Goal: Task Accomplishment & Management: Manage account settings

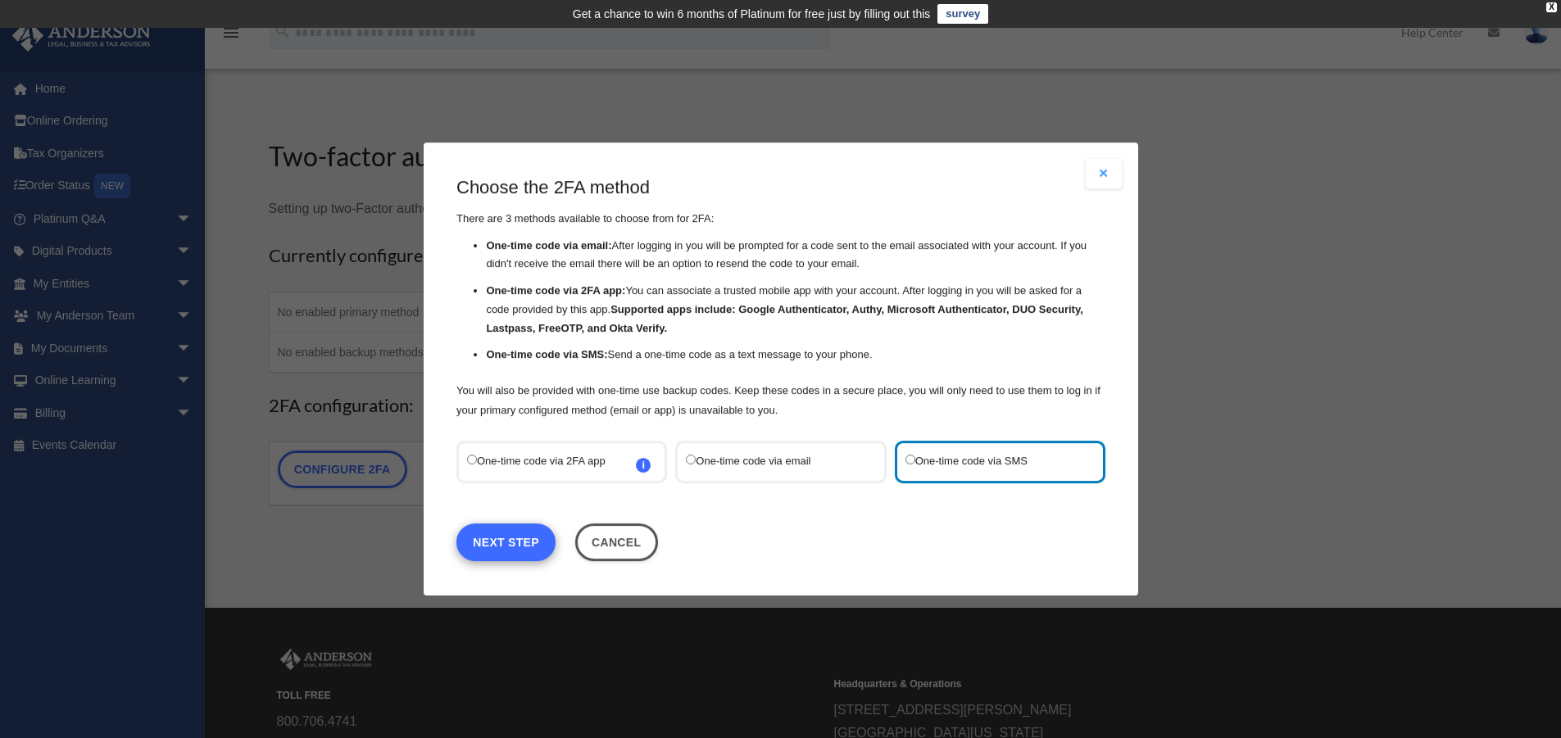
click at [517, 546] on link "Next Step" at bounding box center [505, 543] width 99 height 38
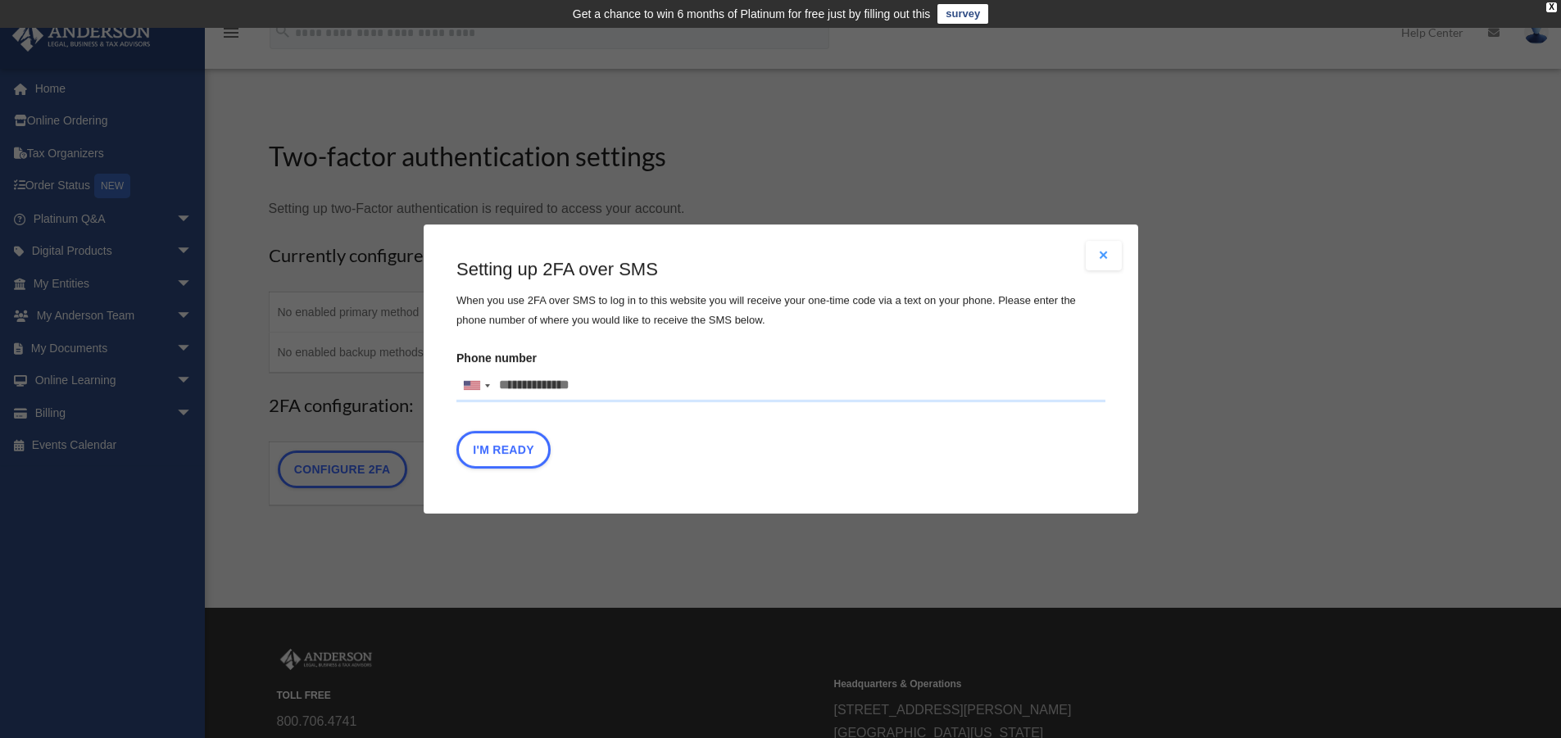
drag, startPoint x: 592, startPoint y: 383, endPoint x: 508, endPoint y: 383, distance: 84.4
click at [506, 384] on input "Phone number United States +1 United Kingdom +44 Afghanistan (‫افغانستان‬‎) +93…" at bounding box center [780, 386] width 649 height 33
drag, startPoint x: 503, startPoint y: 383, endPoint x: 541, endPoint y: 383, distance: 37.7
click at [541, 383] on input "Phone number United States +1 United Kingdom +44 Afghanistan (‫افغانستان‬‎) +93…" at bounding box center [780, 386] width 649 height 33
click at [522, 383] on input "Phone number United States +1 United Kingdom +44 Afghanistan (‫افغانستان‬‎) +93…" at bounding box center [780, 386] width 649 height 33
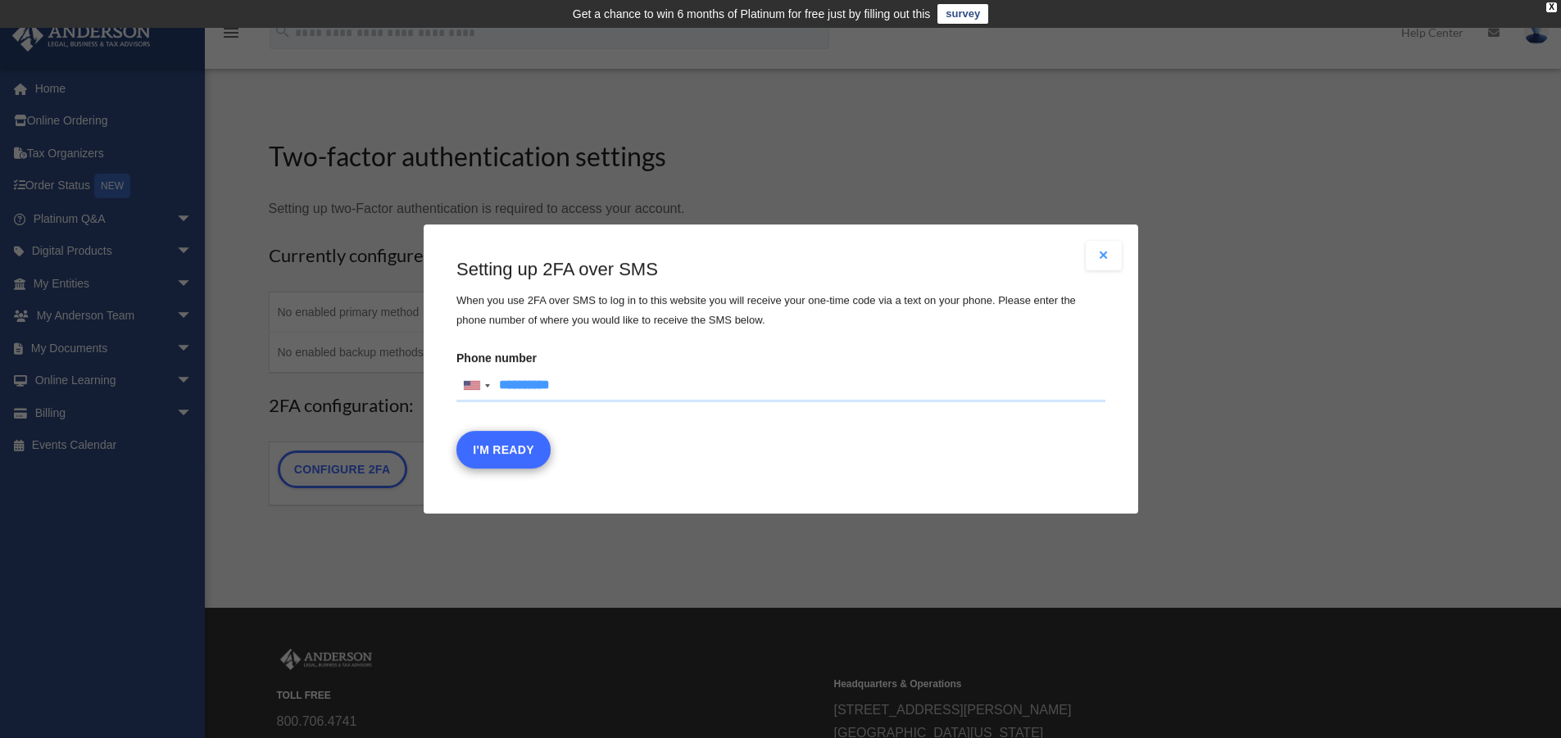
type input "**********"
click at [507, 449] on button "I'm Ready" at bounding box center [503, 450] width 94 height 38
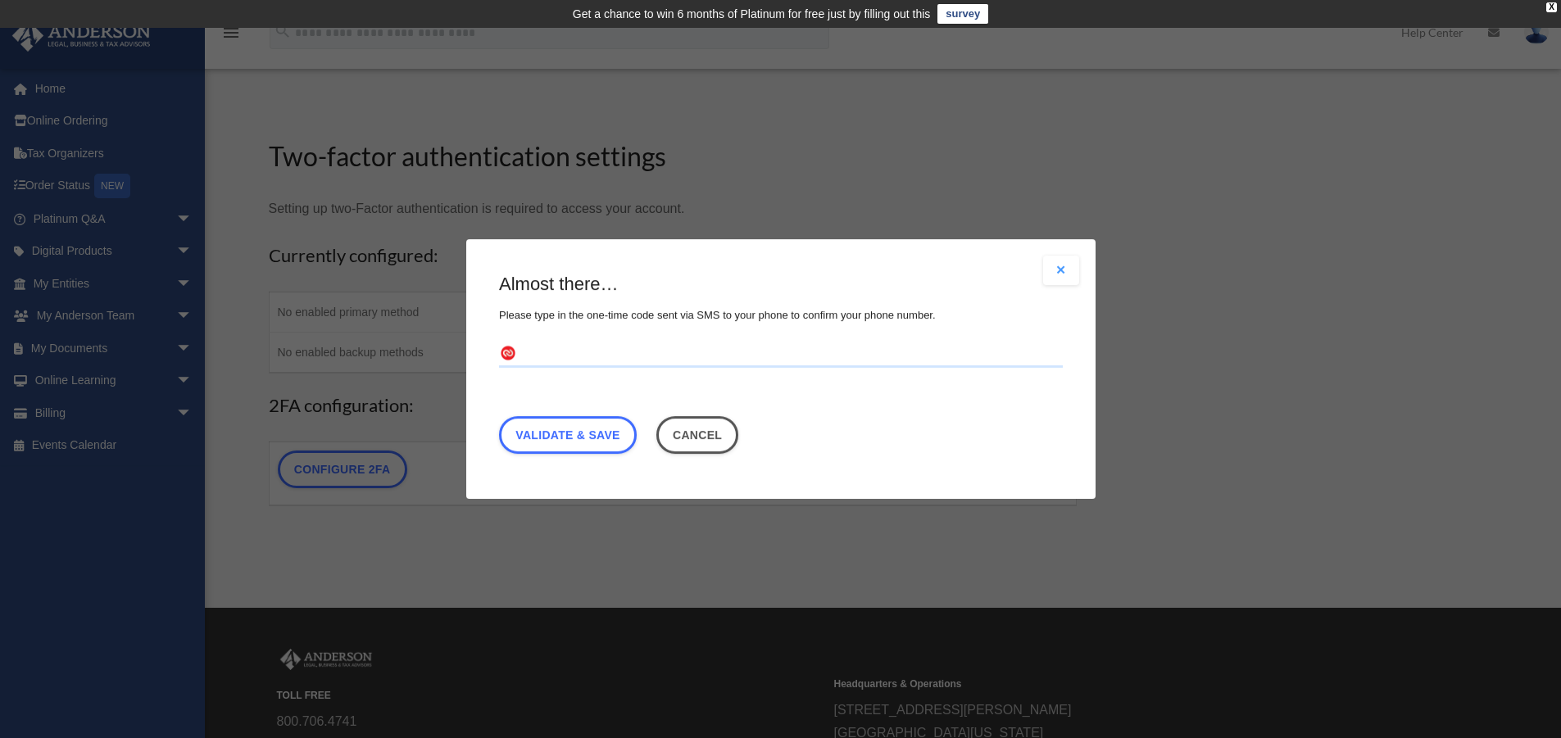
click at [524, 355] on input "text" at bounding box center [781, 355] width 564 height 26
type input "******"
click at [541, 433] on link "Validate & Save" at bounding box center [568, 435] width 138 height 38
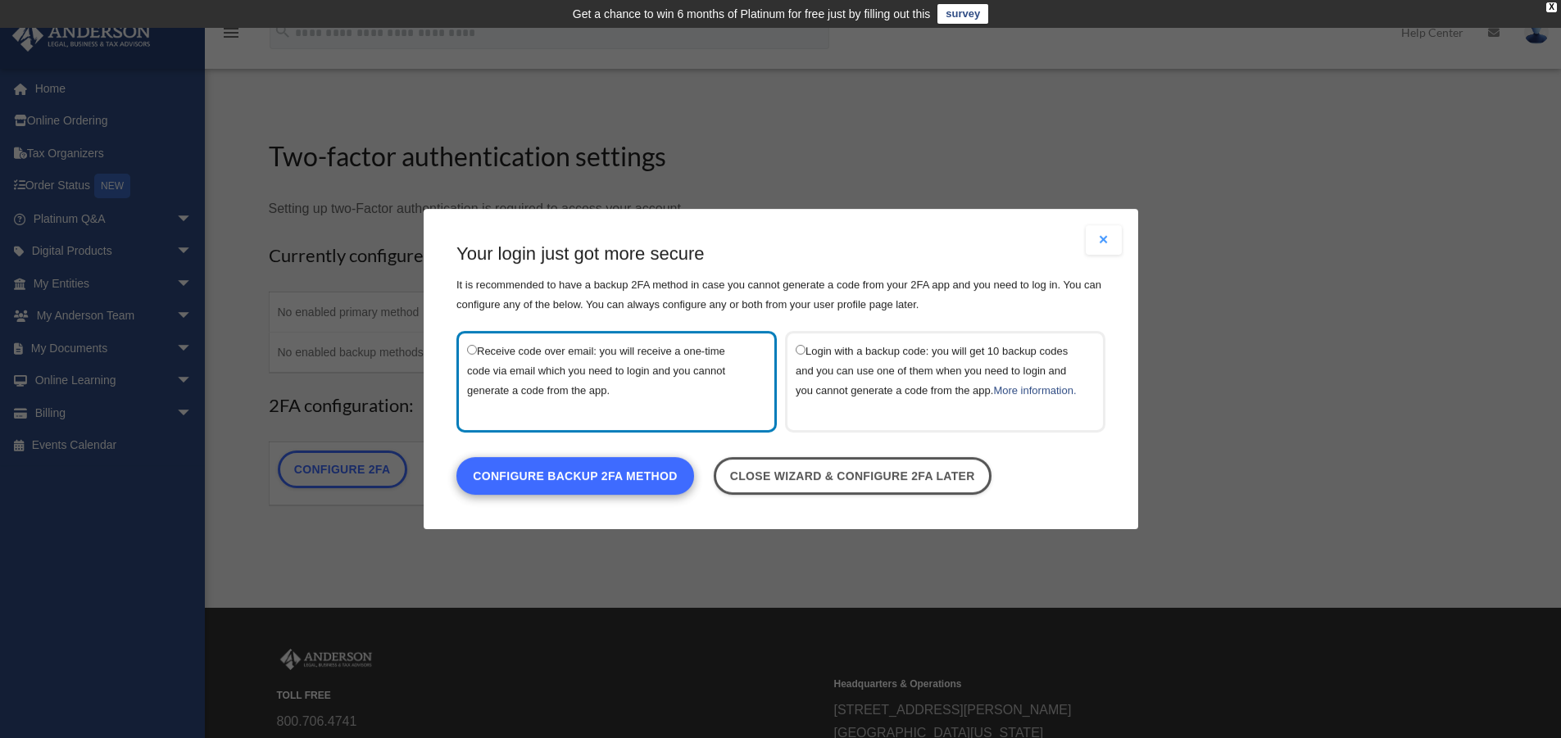
click at [575, 488] on link "Configure backup 2FA method" at bounding box center [575, 476] width 238 height 38
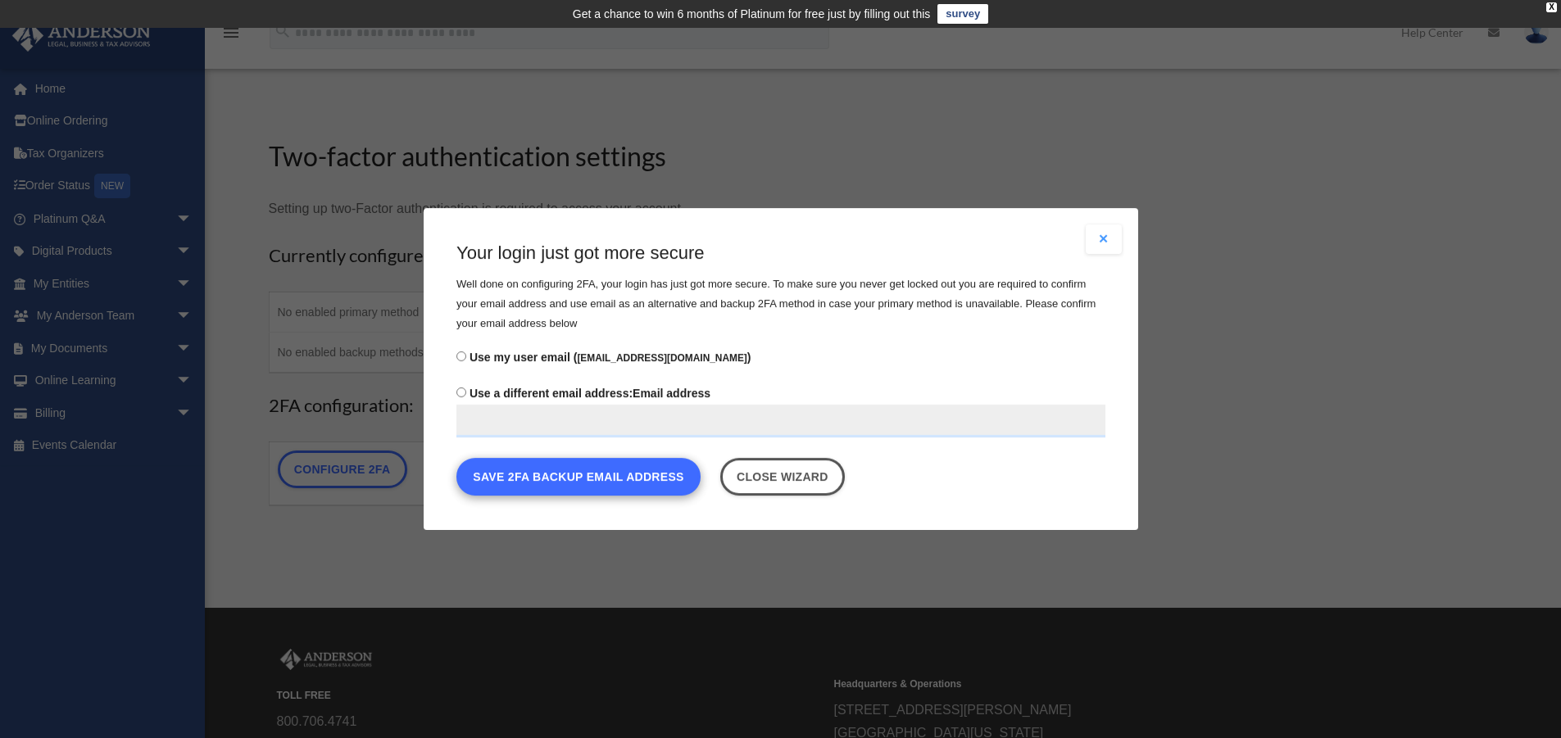
click at [605, 481] on button "Save 2FA backup email address" at bounding box center [578, 477] width 244 height 38
click at [605, 480] on button "Save 2FA backup email address" at bounding box center [578, 477] width 244 height 38
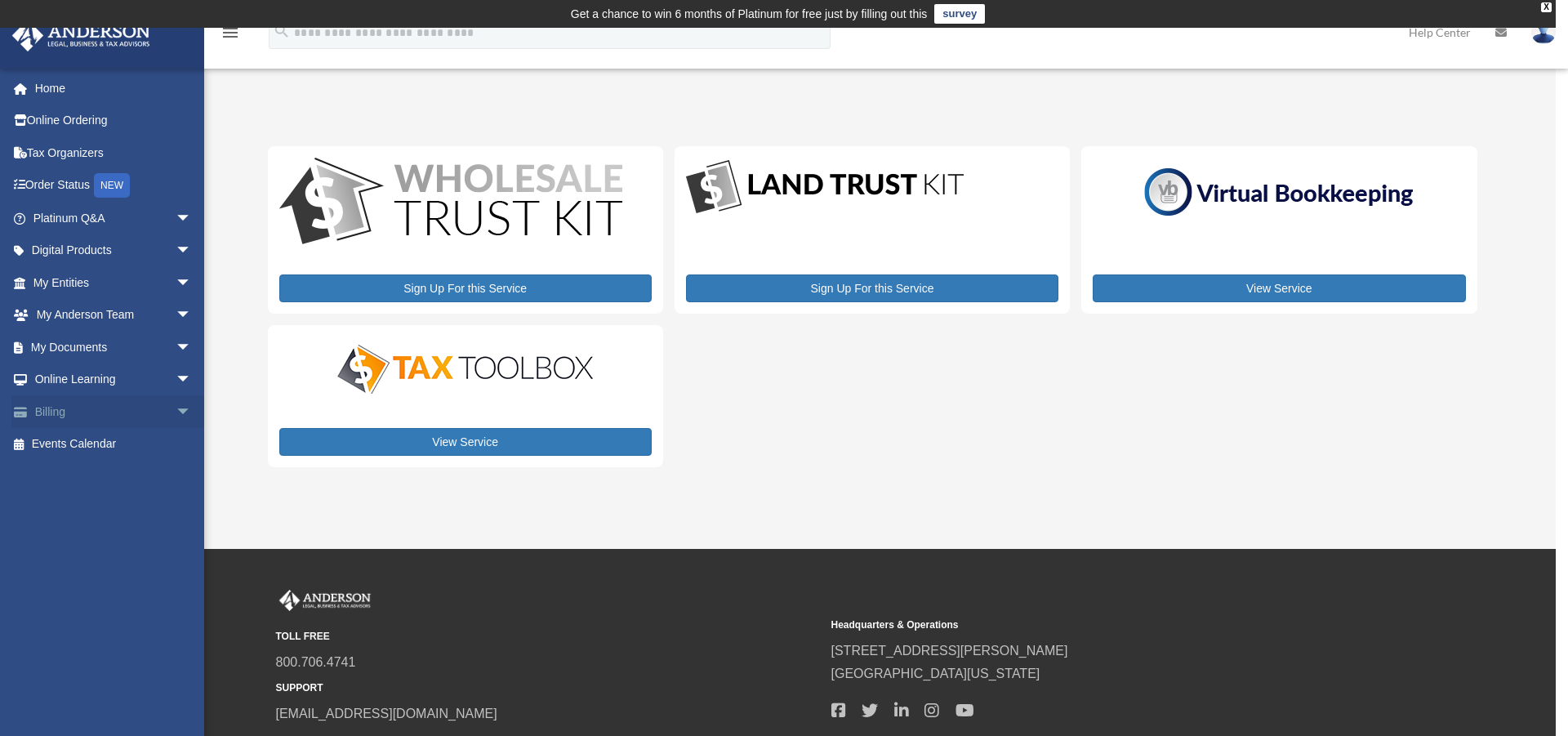
click at [67, 408] on link "Billing arrow_drop_down" at bounding box center [114, 412] width 205 height 33
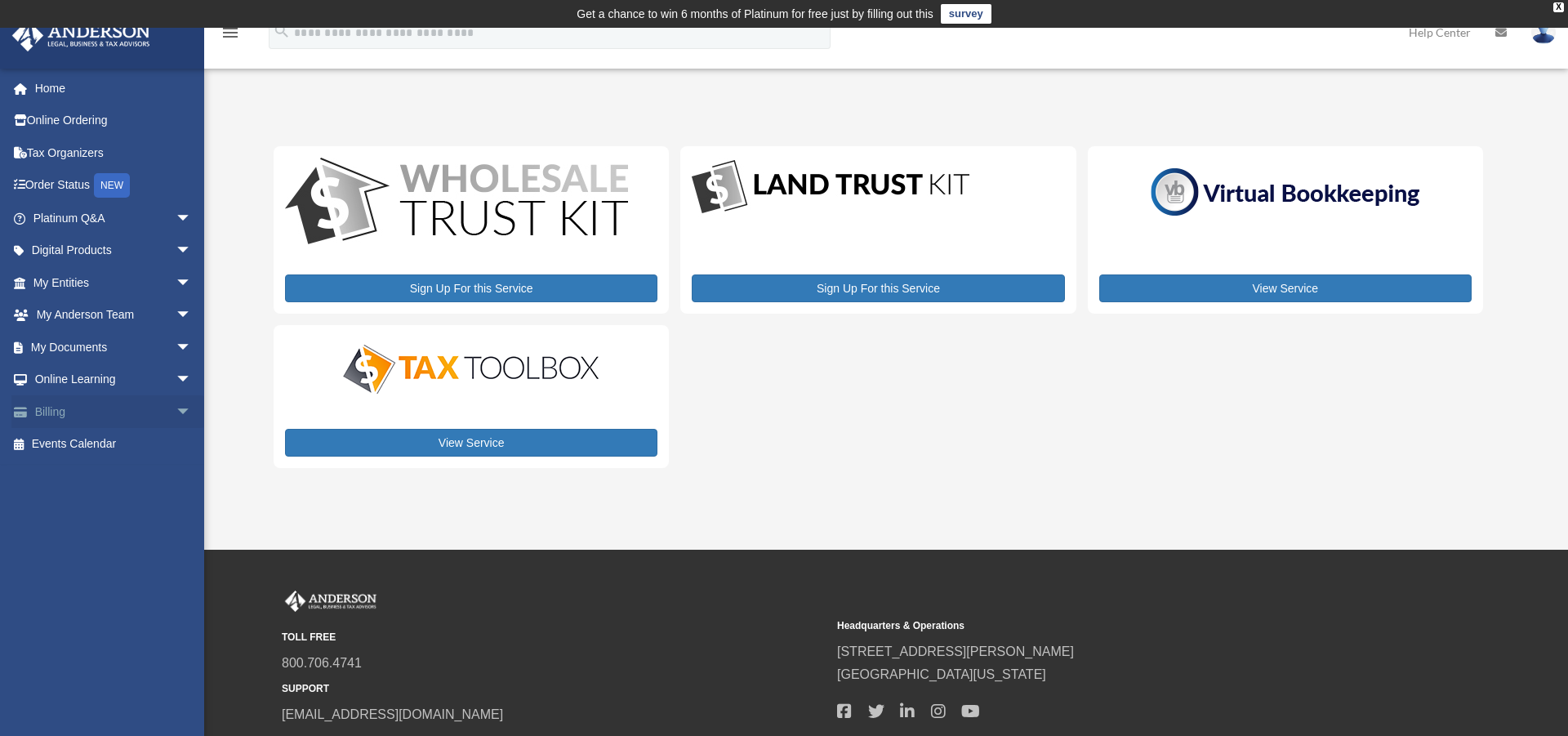
click at [175, 406] on span "arrow_drop_down" at bounding box center [191, 413] width 33 height 34
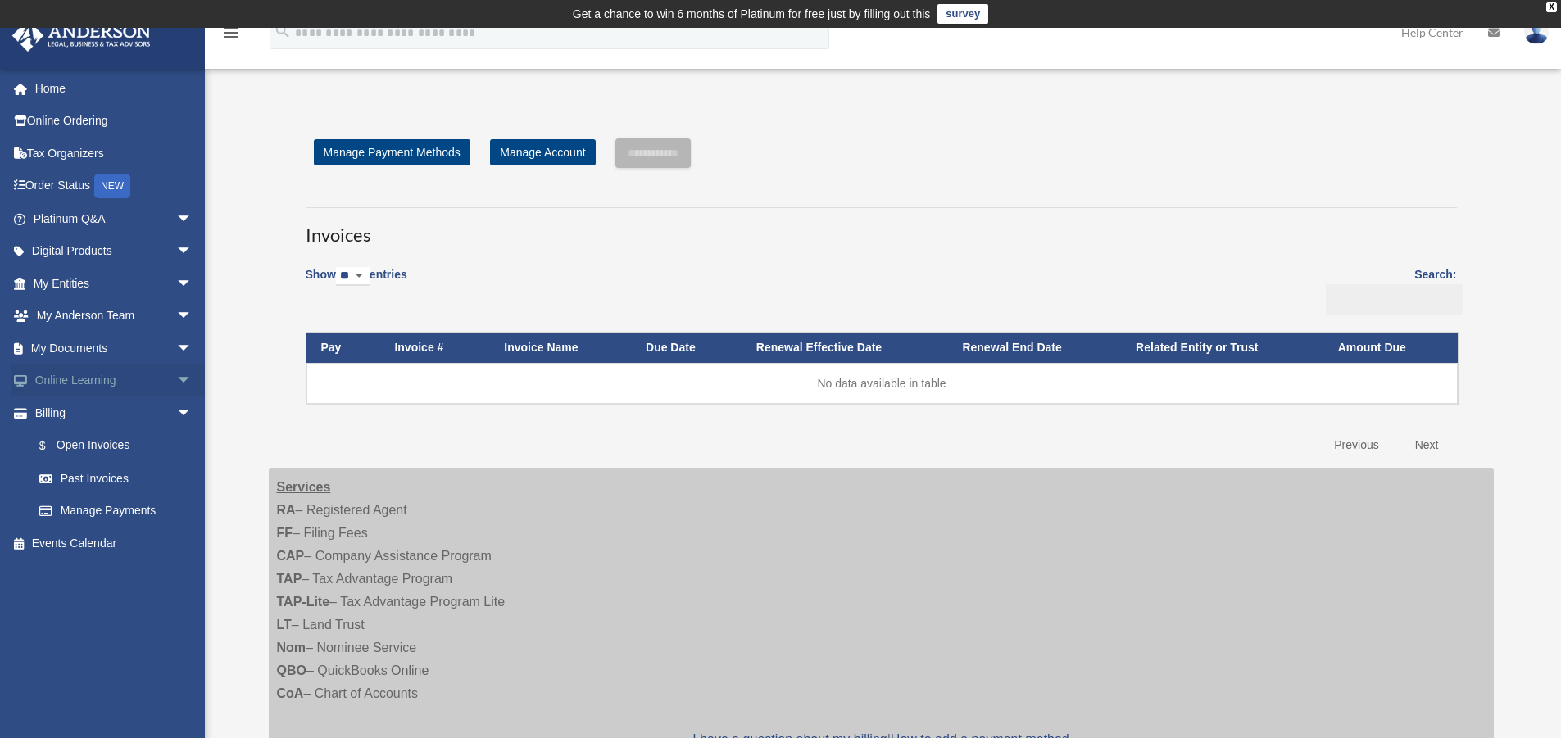
click at [176, 378] on span "arrow_drop_down" at bounding box center [192, 382] width 33 height 34
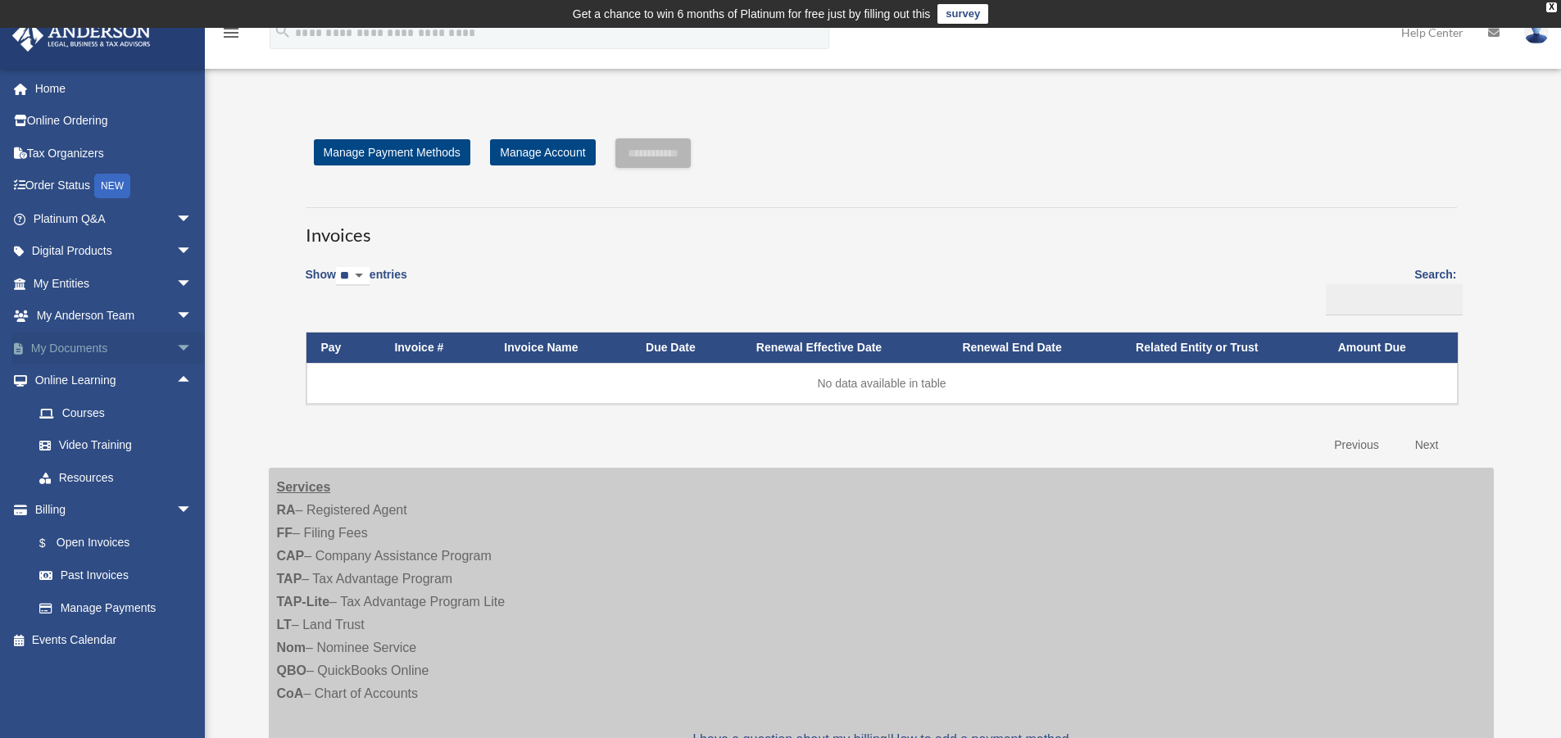
click at [176, 344] on span "arrow_drop_down" at bounding box center [192, 349] width 33 height 34
click at [176, 283] on span "arrow_drop_down" at bounding box center [192, 284] width 33 height 34
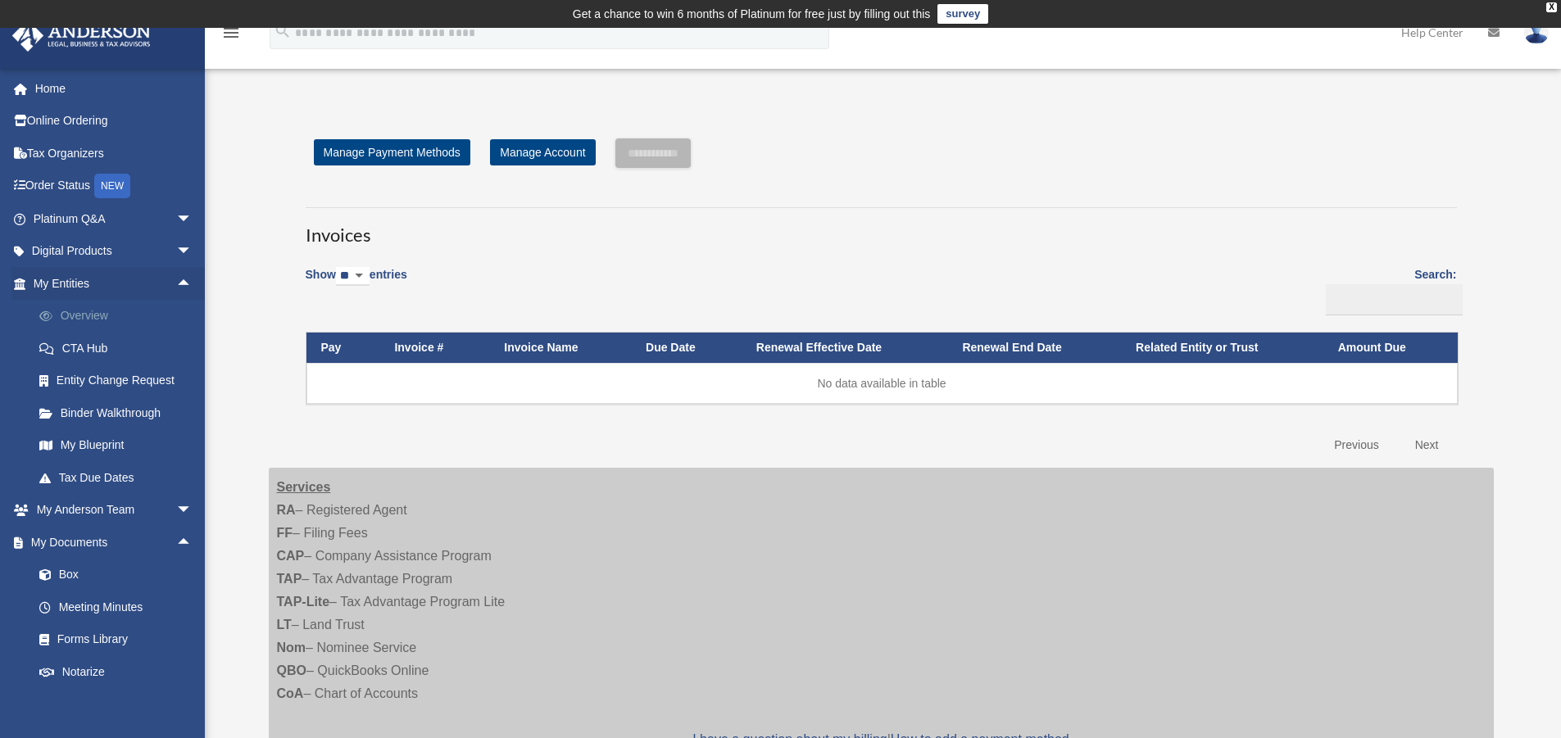
click at [83, 317] on link "Overview" at bounding box center [120, 316] width 194 height 33
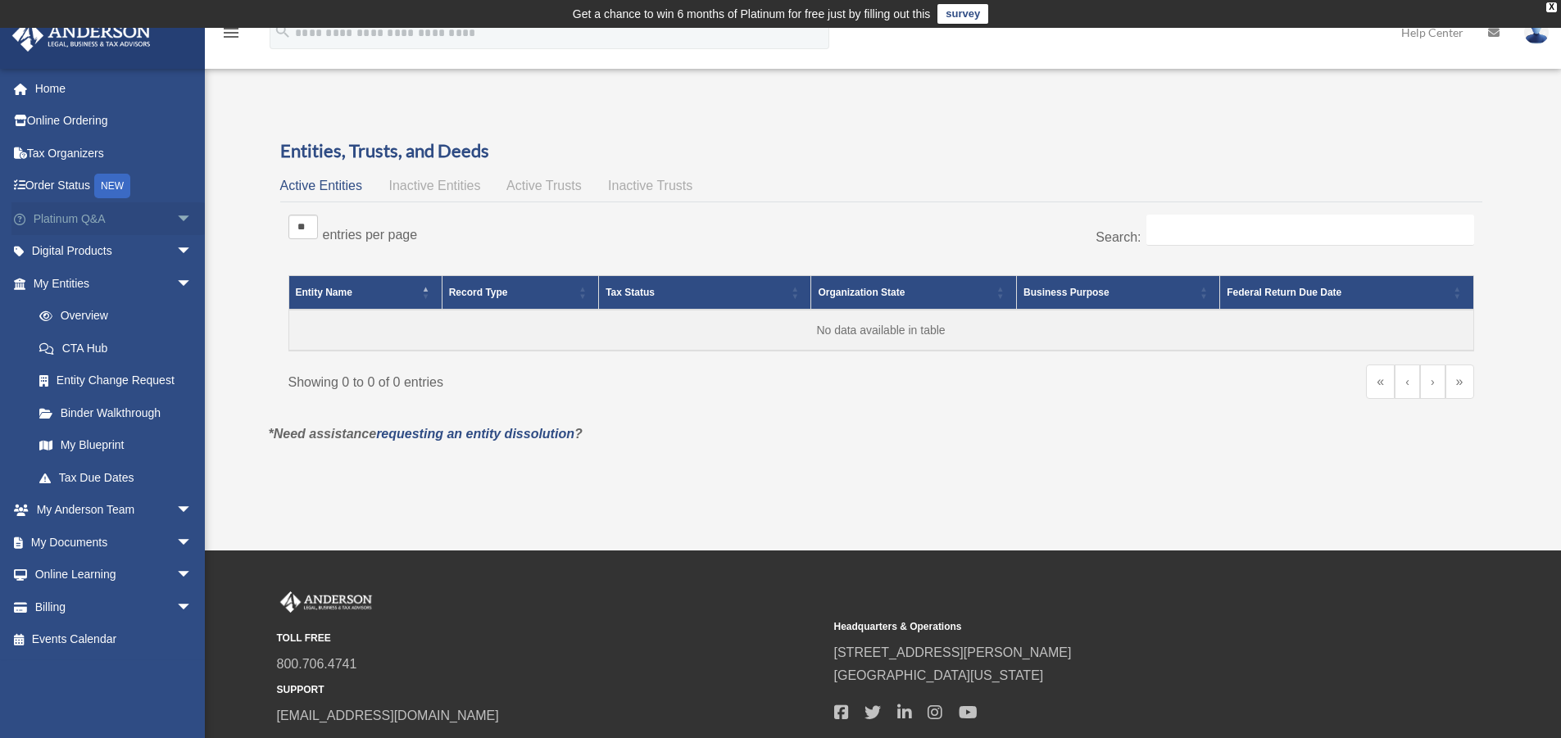
click at [176, 216] on span "arrow_drop_down" at bounding box center [192, 219] width 33 height 34
